Goal: Task Accomplishment & Management: Use online tool/utility

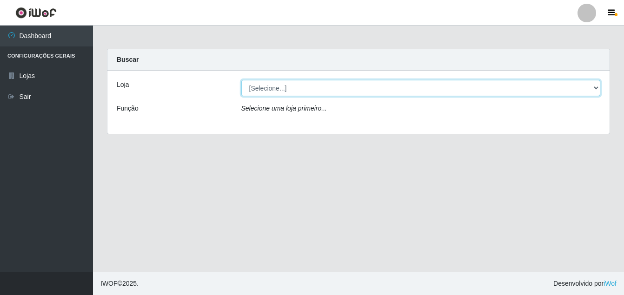
click at [306, 91] on select "[Selecione...] Ajubá Mercado" at bounding box center [420, 88] width 359 height 16
select select "402"
click at [241, 80] on select "[Selecione...] Ajubá Mercado" at bounding box center [420, 88] width 359 height 16
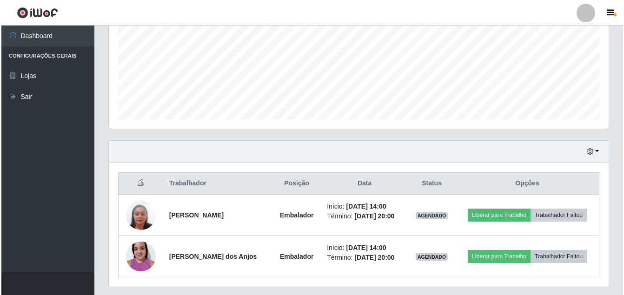
scroll to position [239, 0]
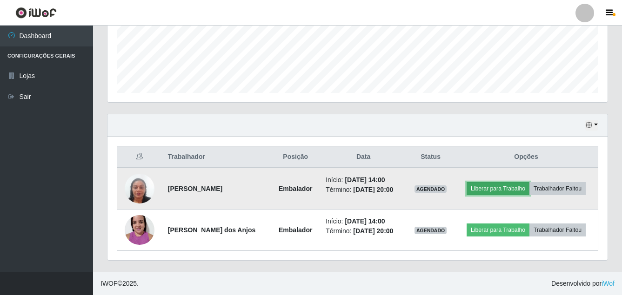
click at [506, 188] on button "Liberar para Trabalho" at bounding box center [497, 188] width 63 height 13
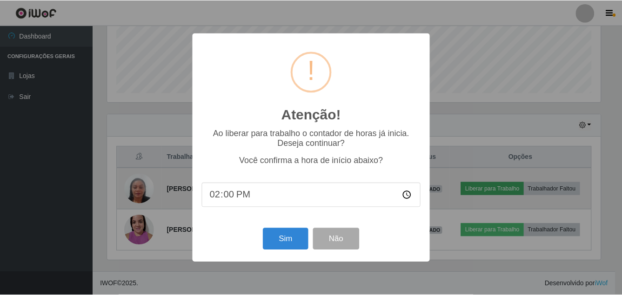
scroll to position [193, 495]
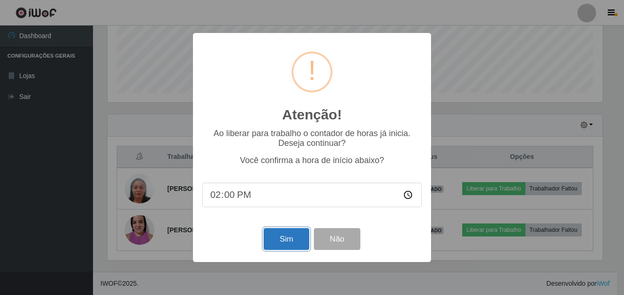
click at [293, 244] on button "Sim" at bounding box center [286, 239] width 45 height 22
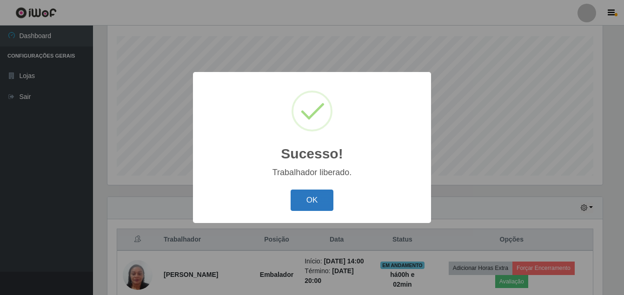
click at [307, 192] on button "OK" at bounding box center [312, 201] width 43 height 22
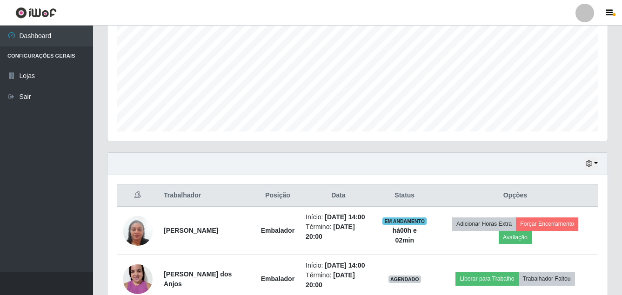
scroll to position [273, 0]
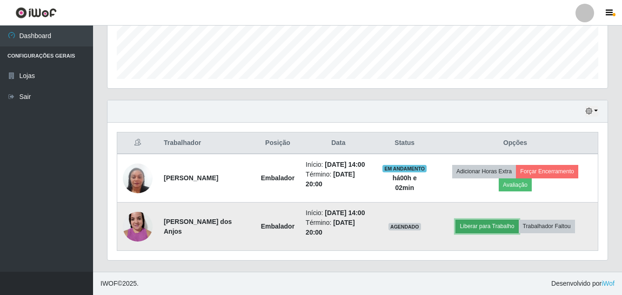
click at [507, 220] on button "Liberar para Trabalho" at bounding box center [486, 226] width 63 height 13
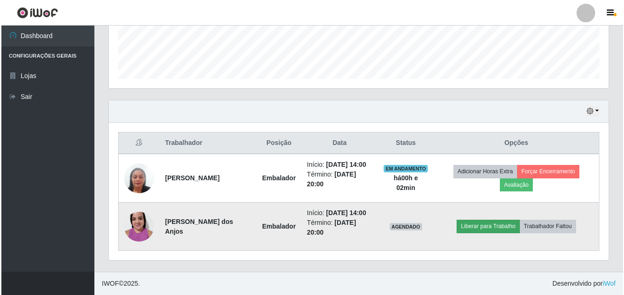
scroll to position [193, 495]
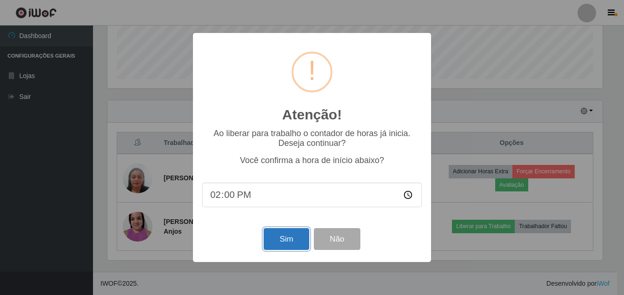
click at [280, 242] on button "Sim" at bounding box center [286, 239] width 45 height 22
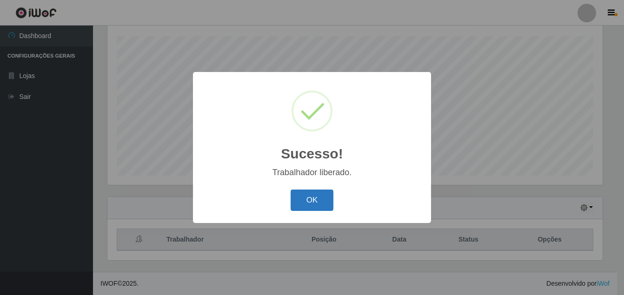
click at [320, 201] on button "OK" at bounding box center [312, 201] width 43 height 22
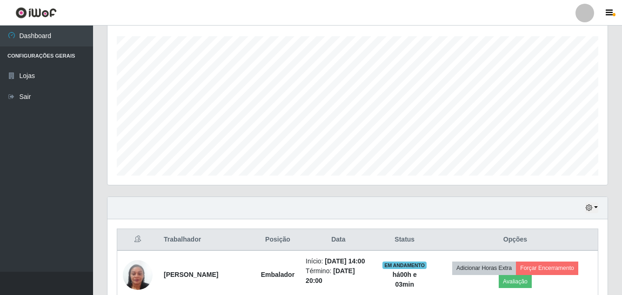
scroll to position [273, 0]
